Goal: Navigation & Orientation: Find specific page/section

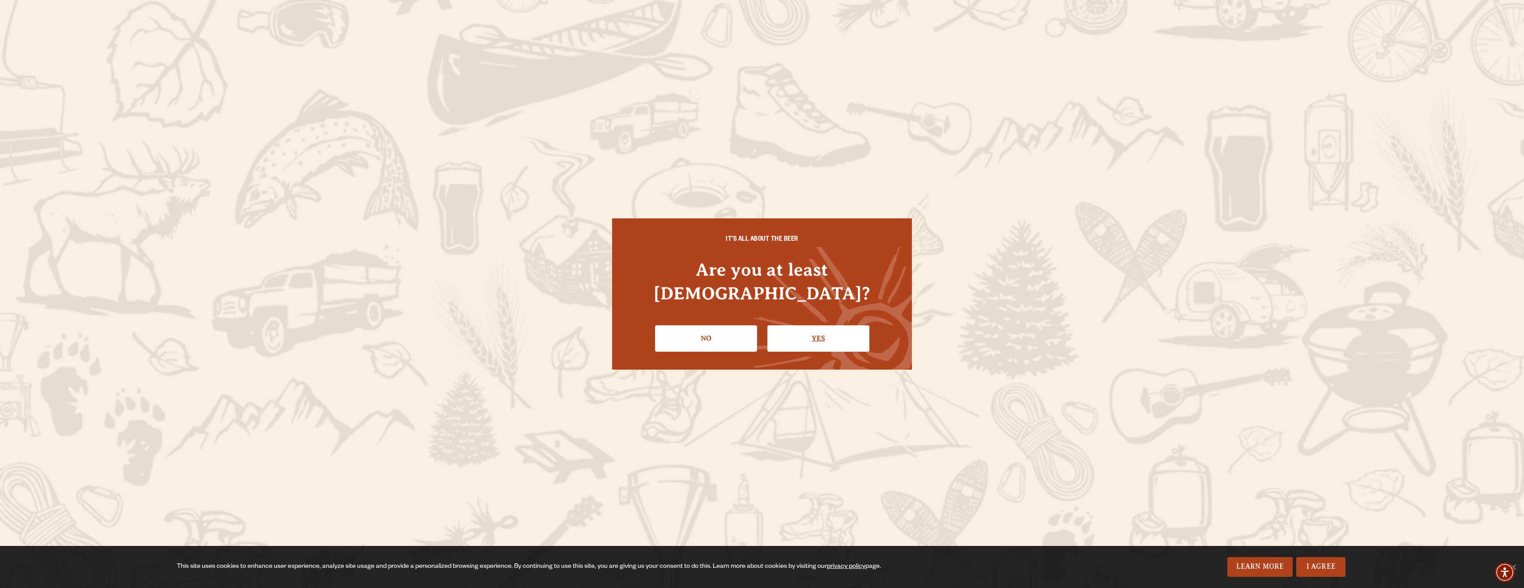
click at [862, 325] on link "Yes" at bounding box center [818, 338] width 102 height 26
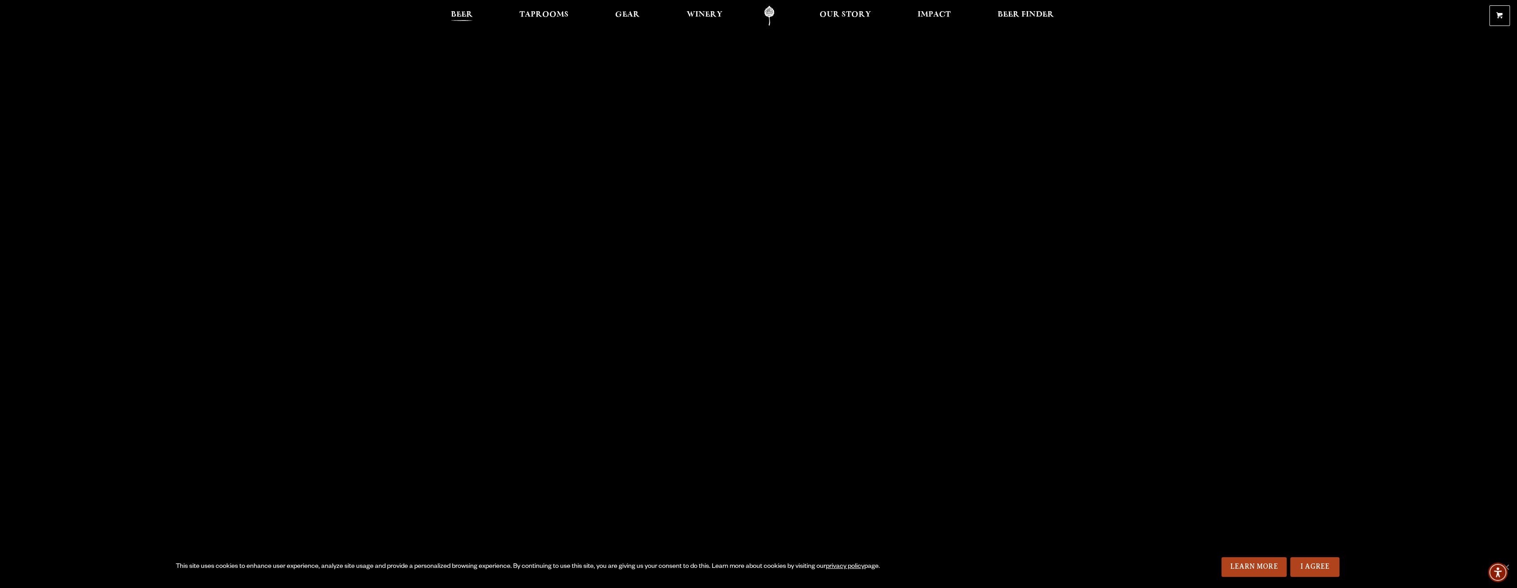
click at [468, 11] on span "Beer" at bounding box center [462, 14] width 22 height 7
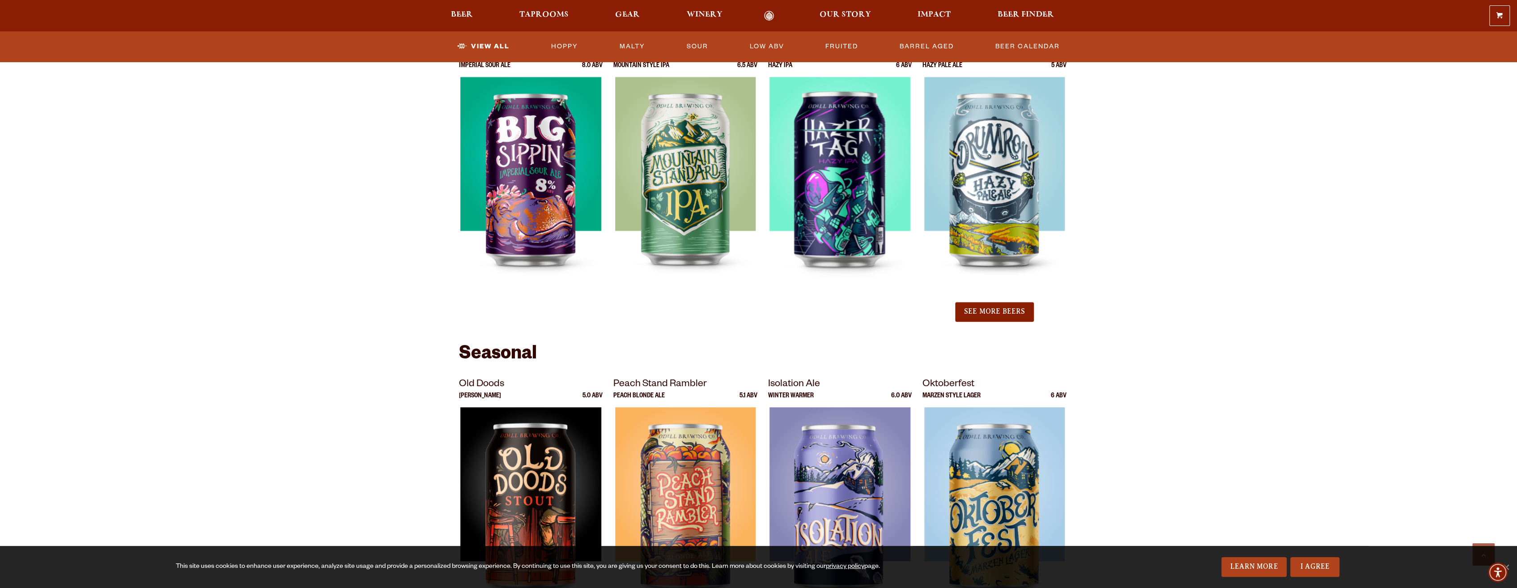
scroll to position [850, 0]
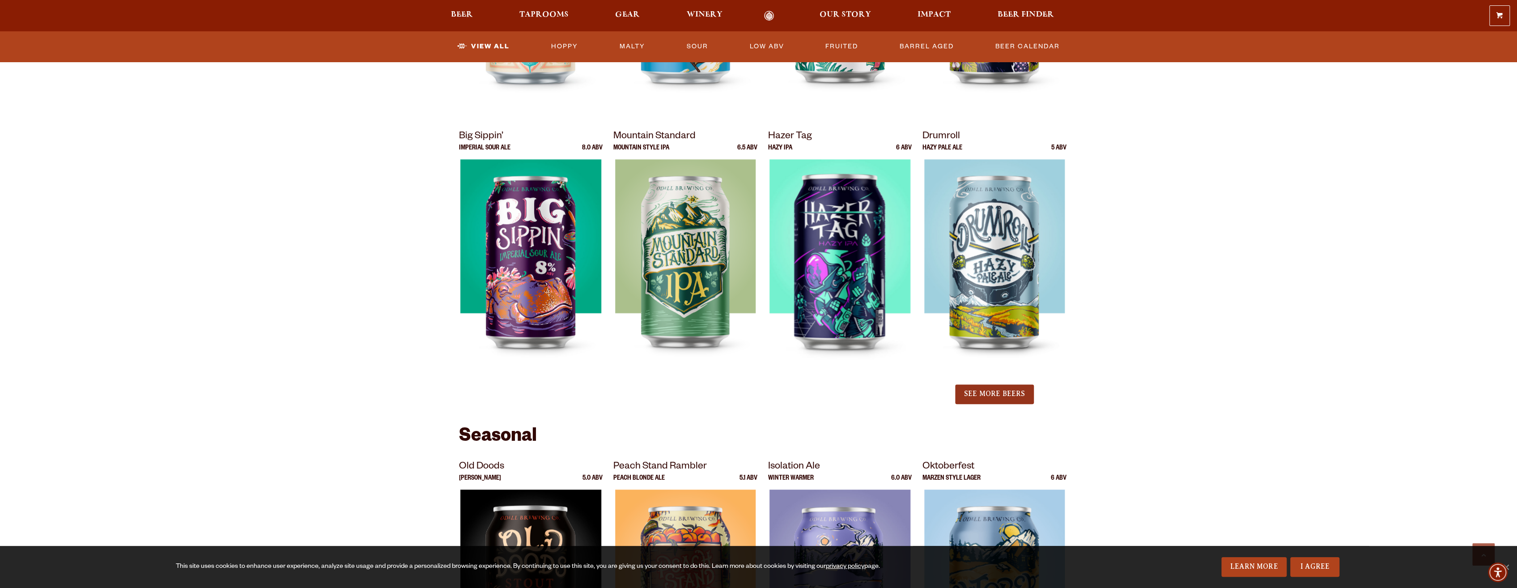
click at [988, 388] on button "See More Beers" at bounding box center [994, 394] width 79 height 20
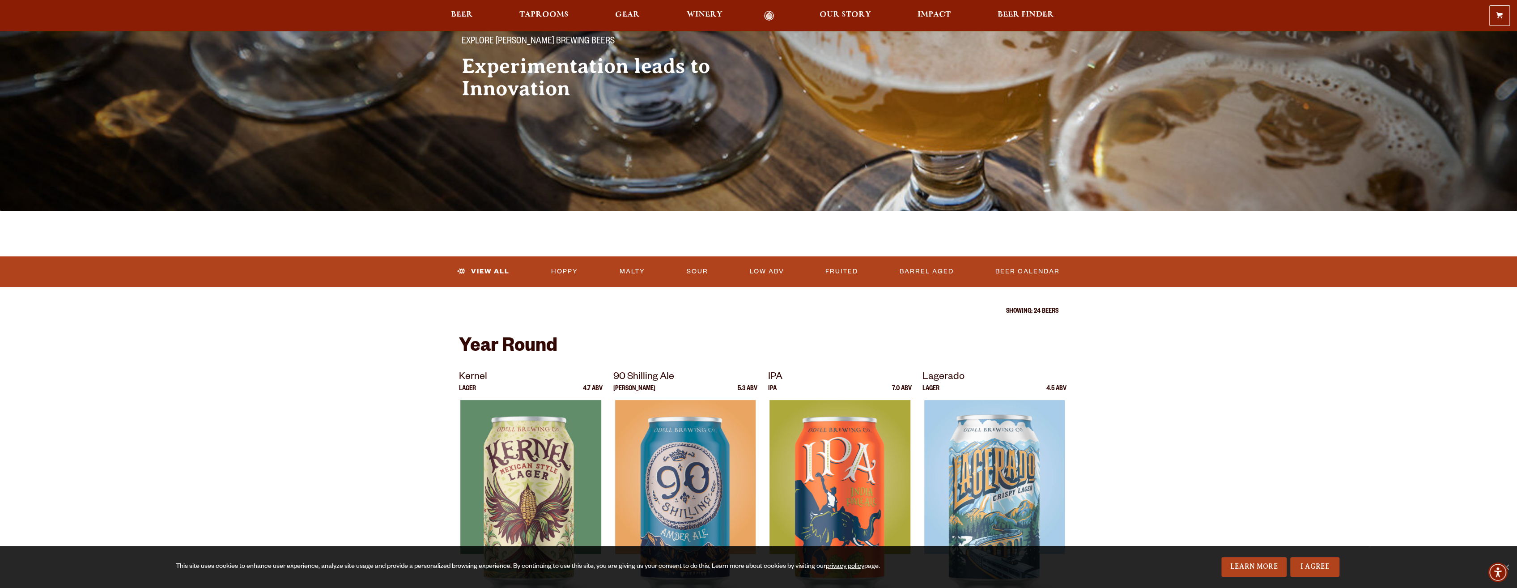
scroll to position [0, 0]
